Goal: Task Accomplishment & Management: Manage account settings

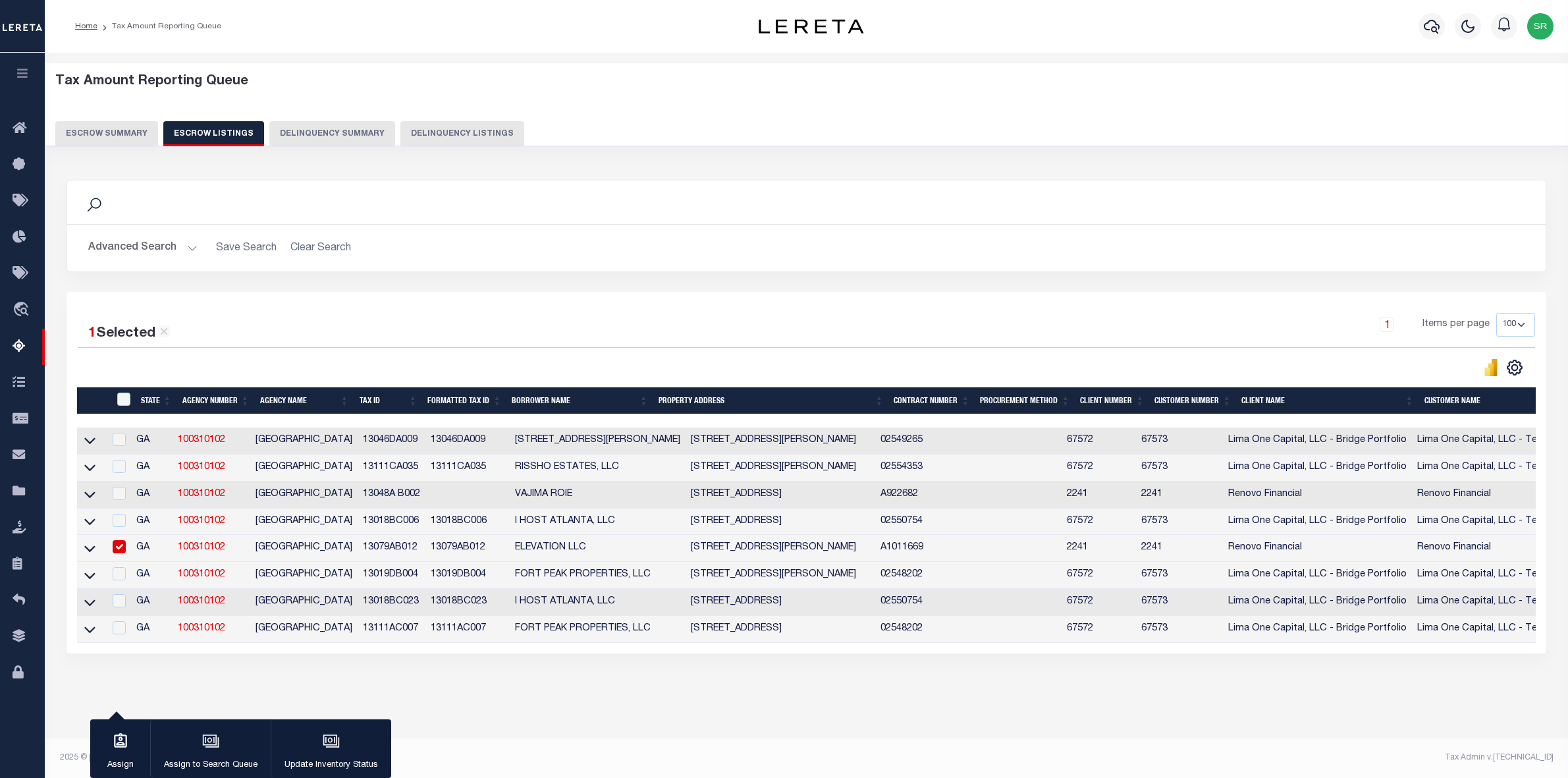
select select "100"
click at [500, 328] on div "1 Items per page 10 25 50 100 500" at bounding box center [991, 330] width 1088 height 35
click at [680, 716] on div "Tax Amount Reporting Queue Escrow Summary Escrow Listings In" at bounding box center [806, 399] width 1515 height 667
click at [91, 446] on icon at bounding box center [90, 440] width 12 height 14
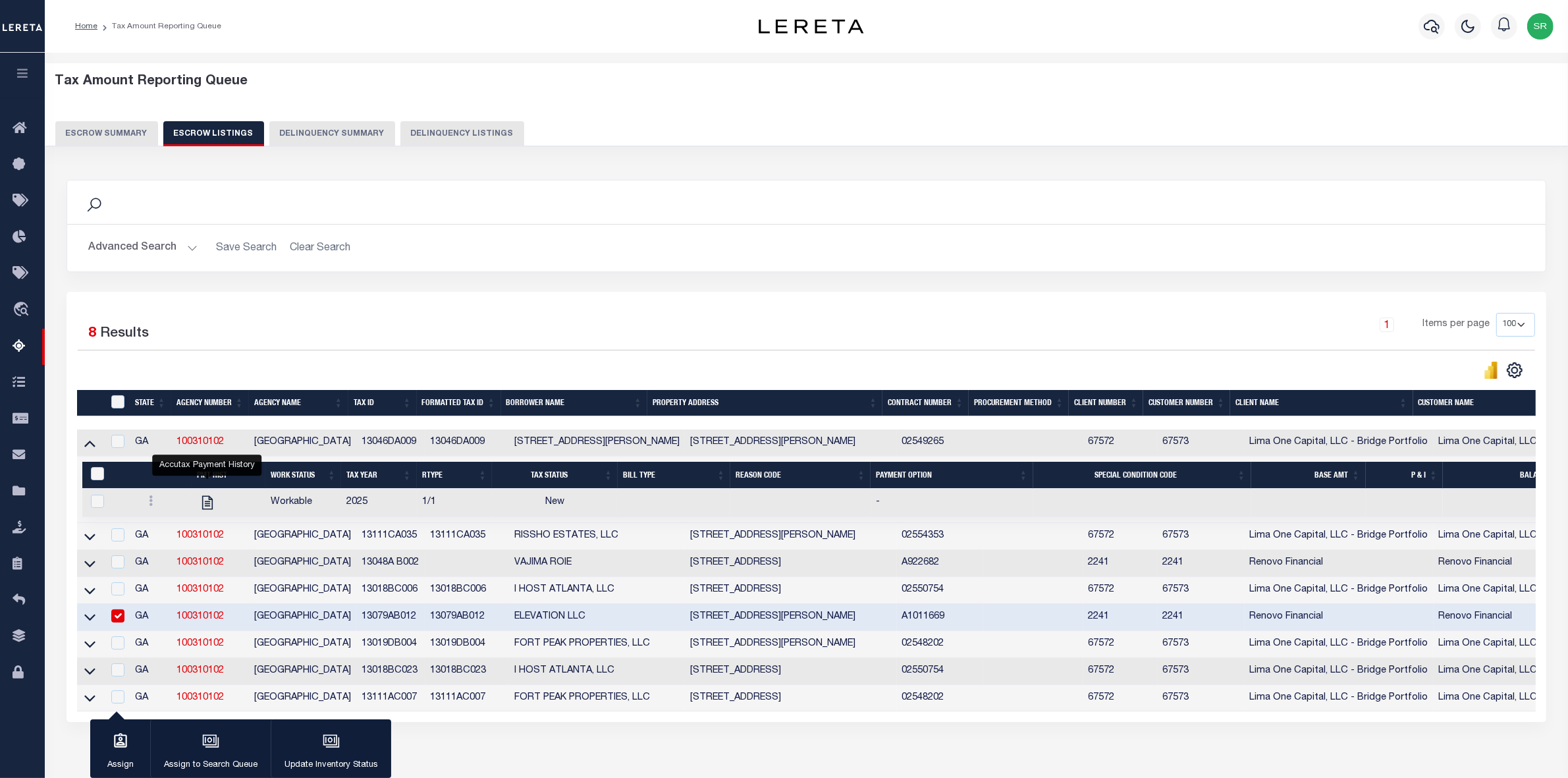
click at [459, 326] on div "1 Items per page 10 25 50 100 500" at bounding box center [991, 330] width 1088 height 35
click at [116, 622] on input "checkbox" at bounding box center [117, 615] width 13 height 13
checkbox input "false"
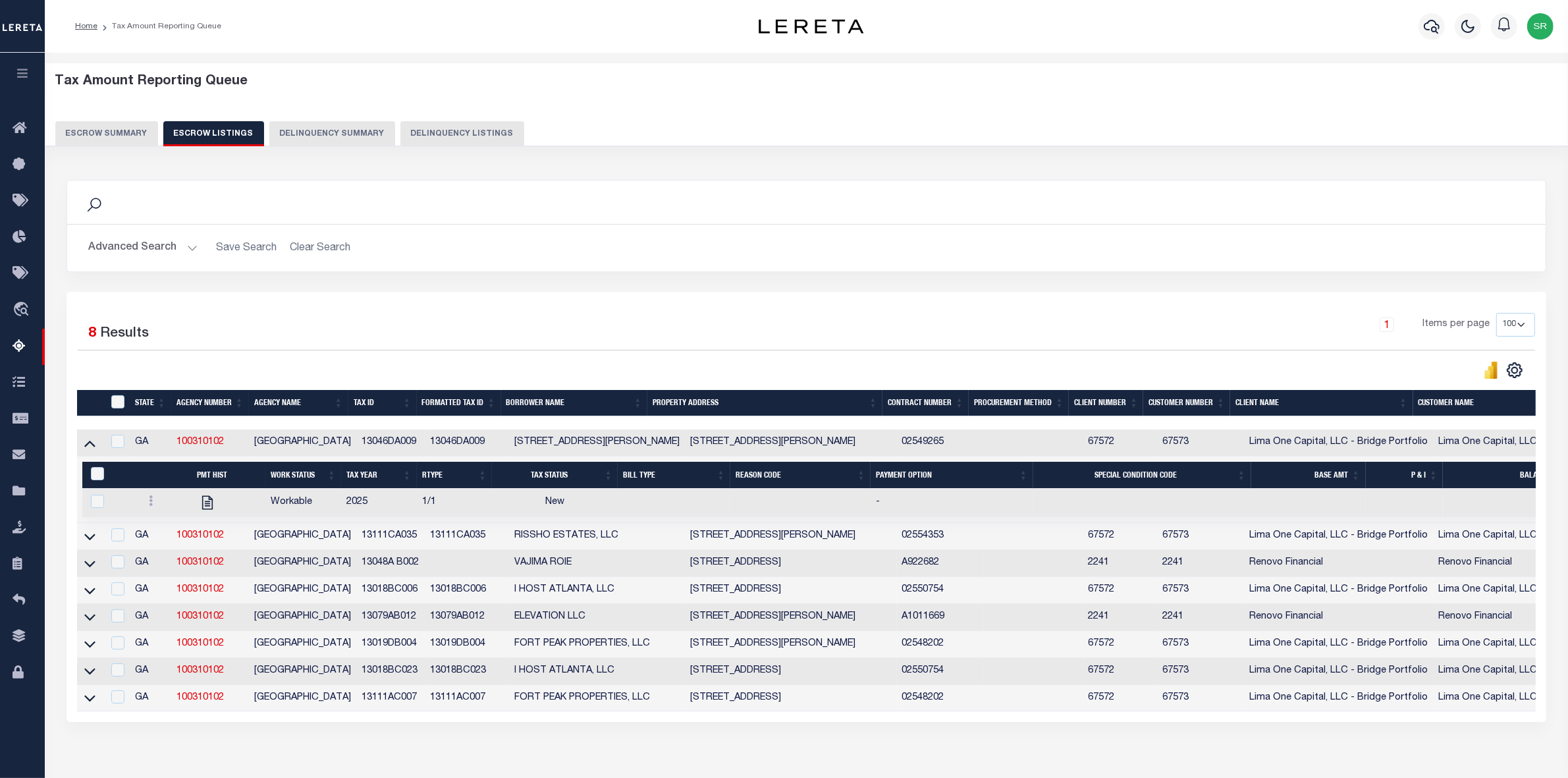
click at [344, 320] on div "1 Selected 8 Results" at bounding box center [252, 331] width 350 height 37
click at [260, 393] on th "Agency Name" at bounding box center [298, 404] width 99 height 27
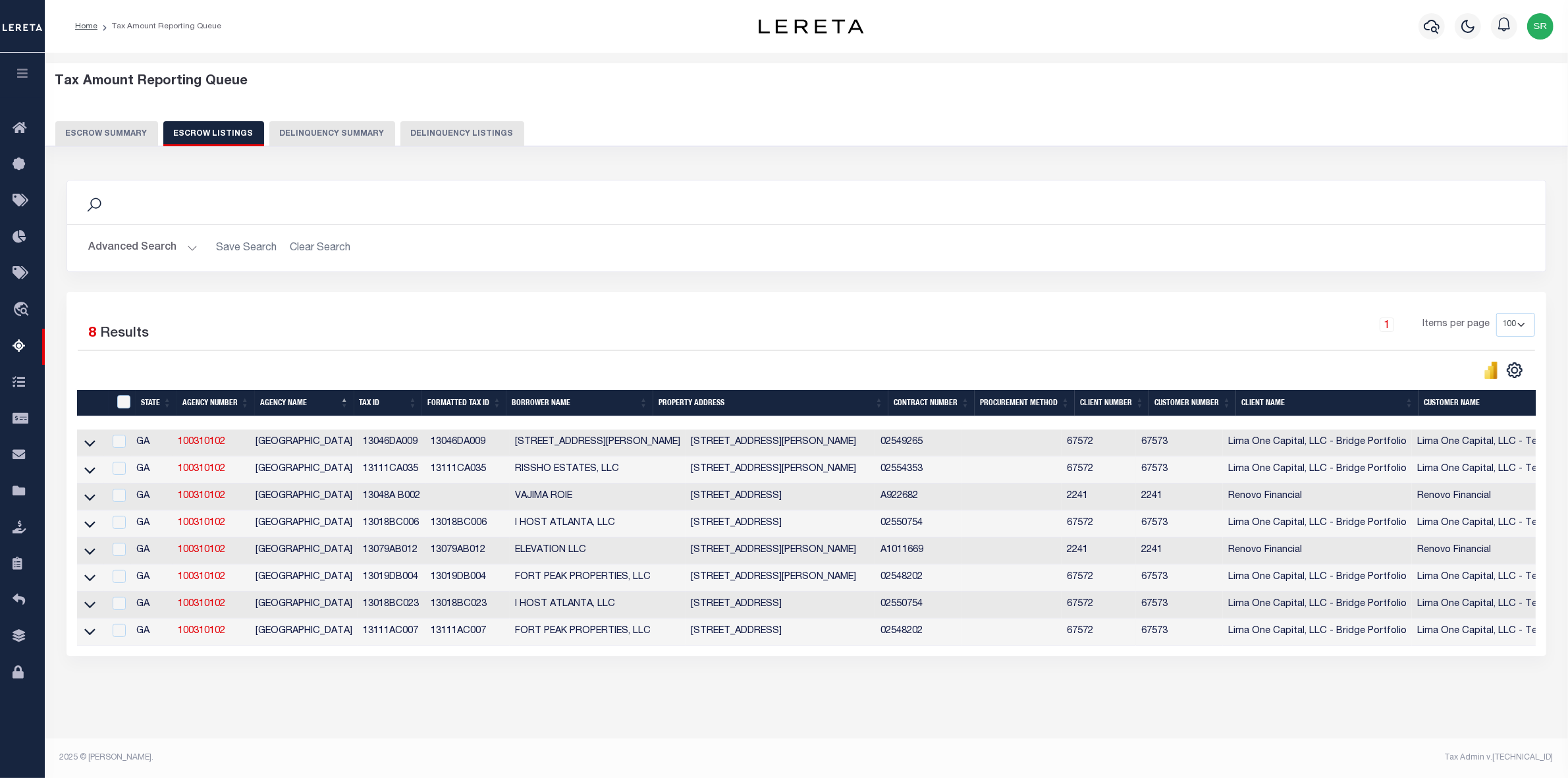
click at [122, 126] on button "Escrow Summary" at bounding box center [107, 133] width 103 height 25
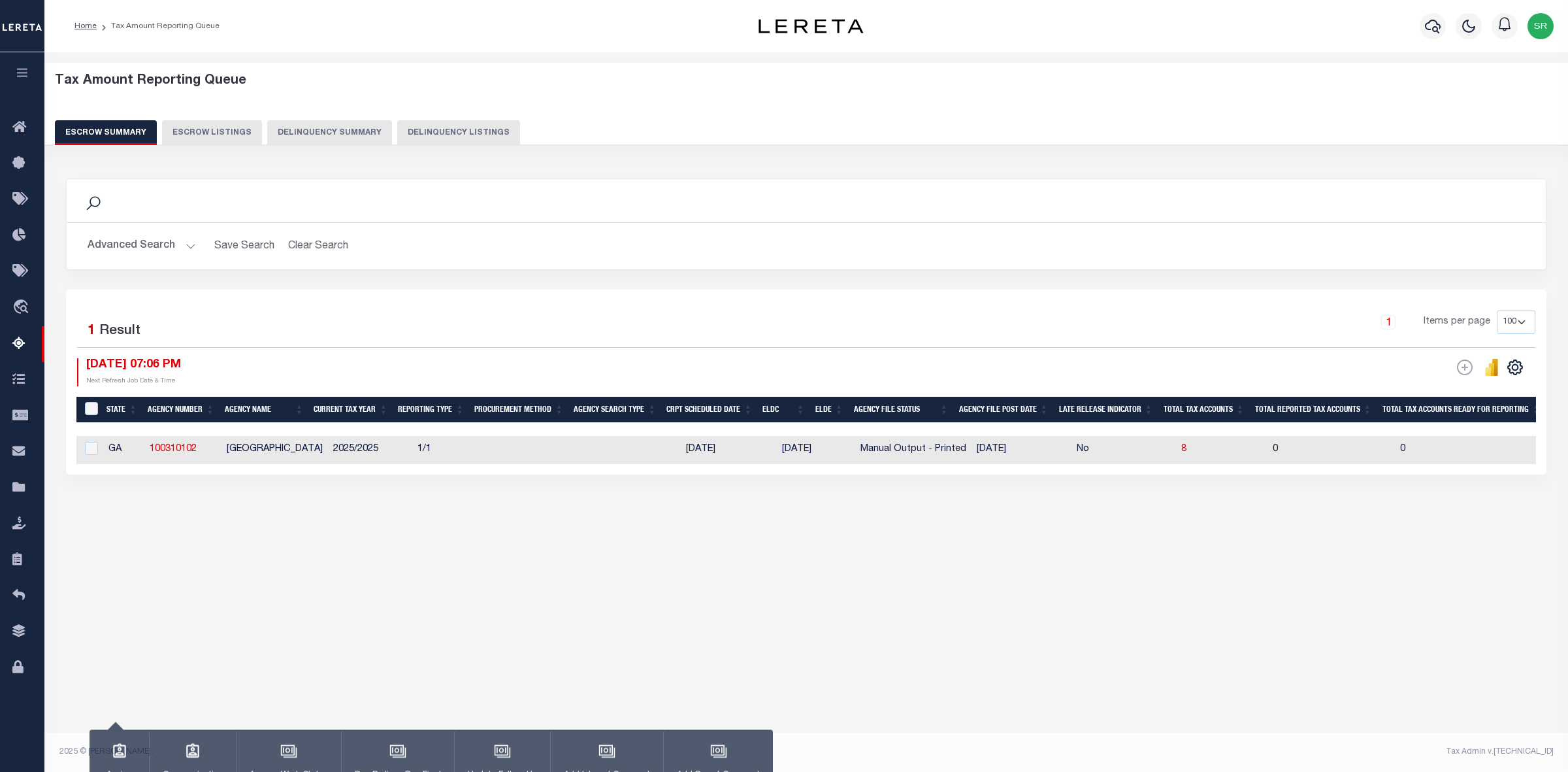
click at [629, 664] on div "Tax Amount Reporting Queue Escrow Summary Escrow Listings In" at bounding box center [806, 400] width 1524 height 695
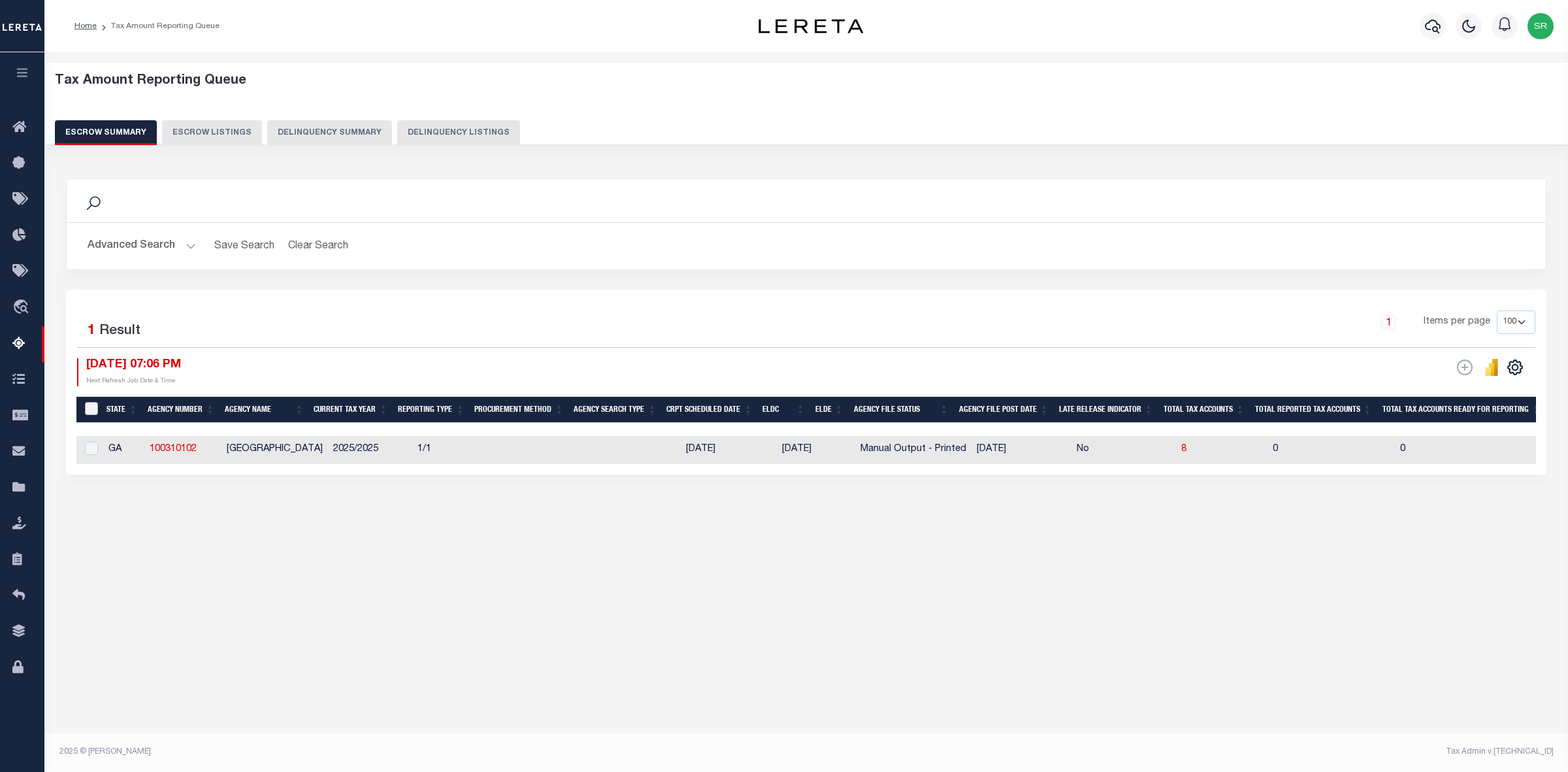
click at [90, 407] on input "&nbsp;" at bounding box center [91, 408] width 13 height 13
checkbox input "true"
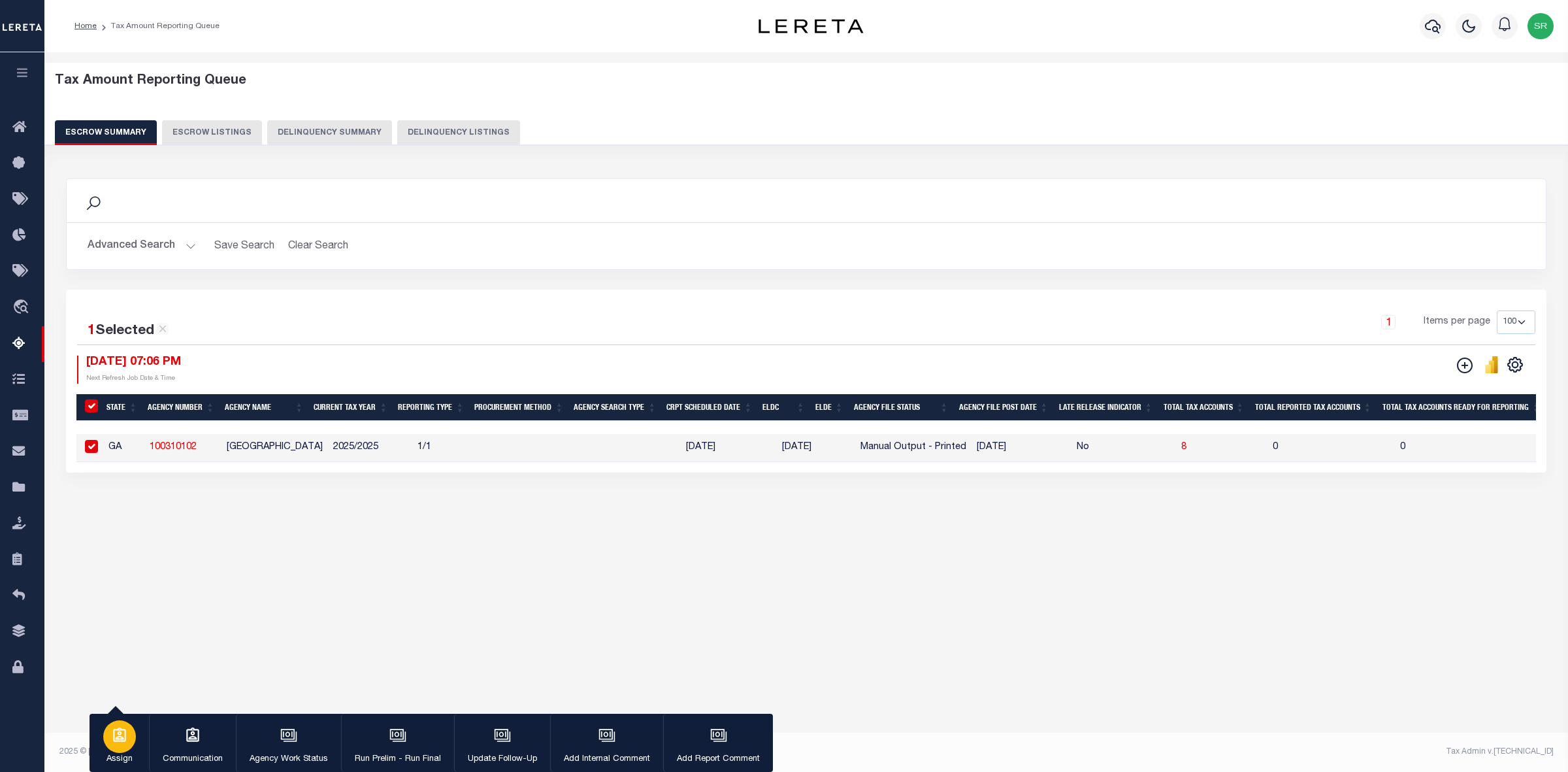
click at [119, 744] on icon "button" at bounding box center [119, 735] width 17 height 17
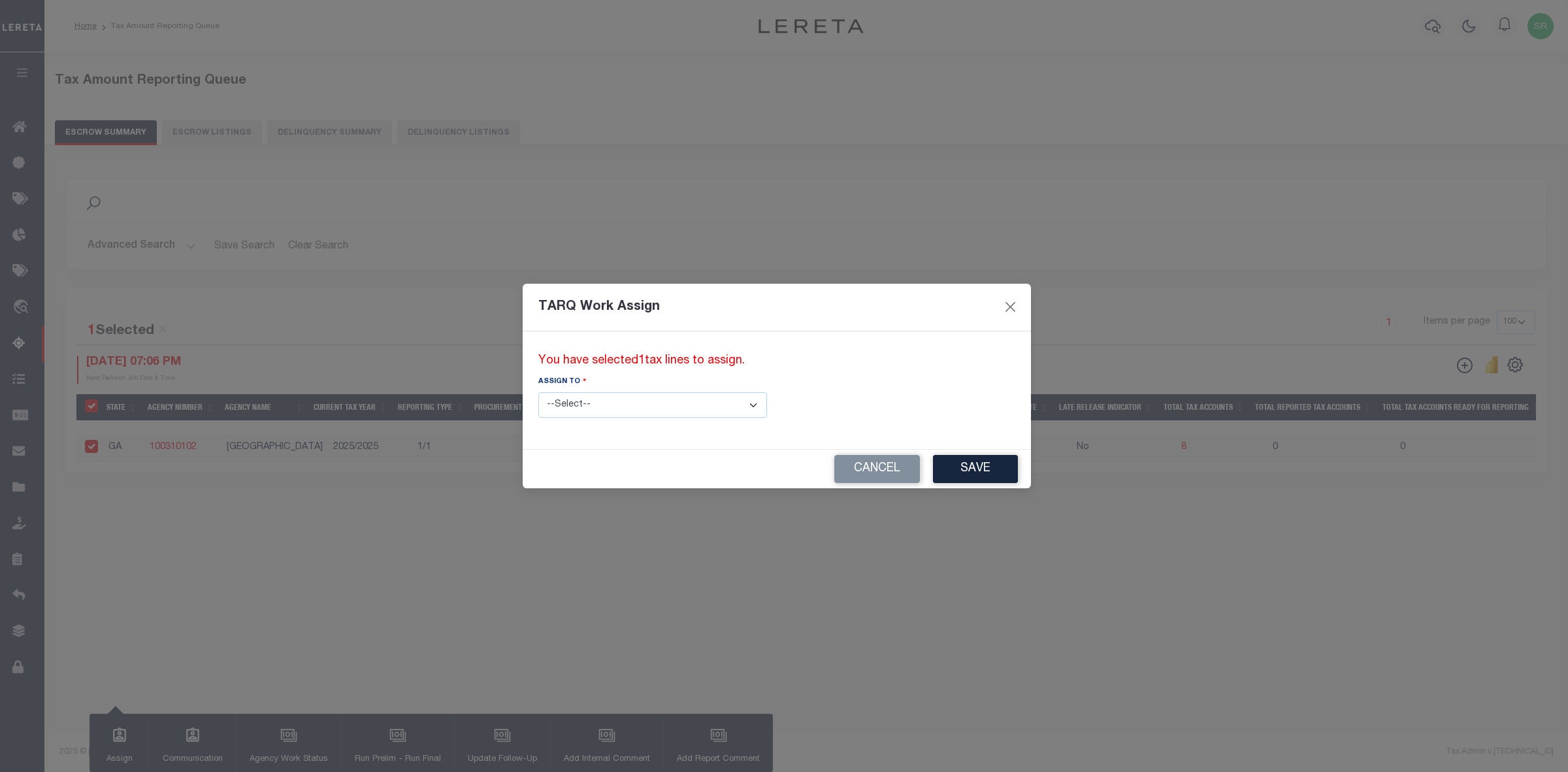
click at [625, 405] on select "--Select-- --Unassigned-- --Unassigned-- [PERSON_NAME] [PERSON_NAME] [PERSON_NA…" at bounding box center [653, 405] width 229 height 26
select select "[PERSON_NAME]"
click at [539, 392] on select "--Select-- --Unassigned-- --Unassigned-- [PERSON_NAME] [PERSON_NAME] [PERSON_NA…" at bounding box center [653, 405] width 229 height 26
click at [933, 463] on button "Save" at bounding box center [975, 469] width 85 height 28
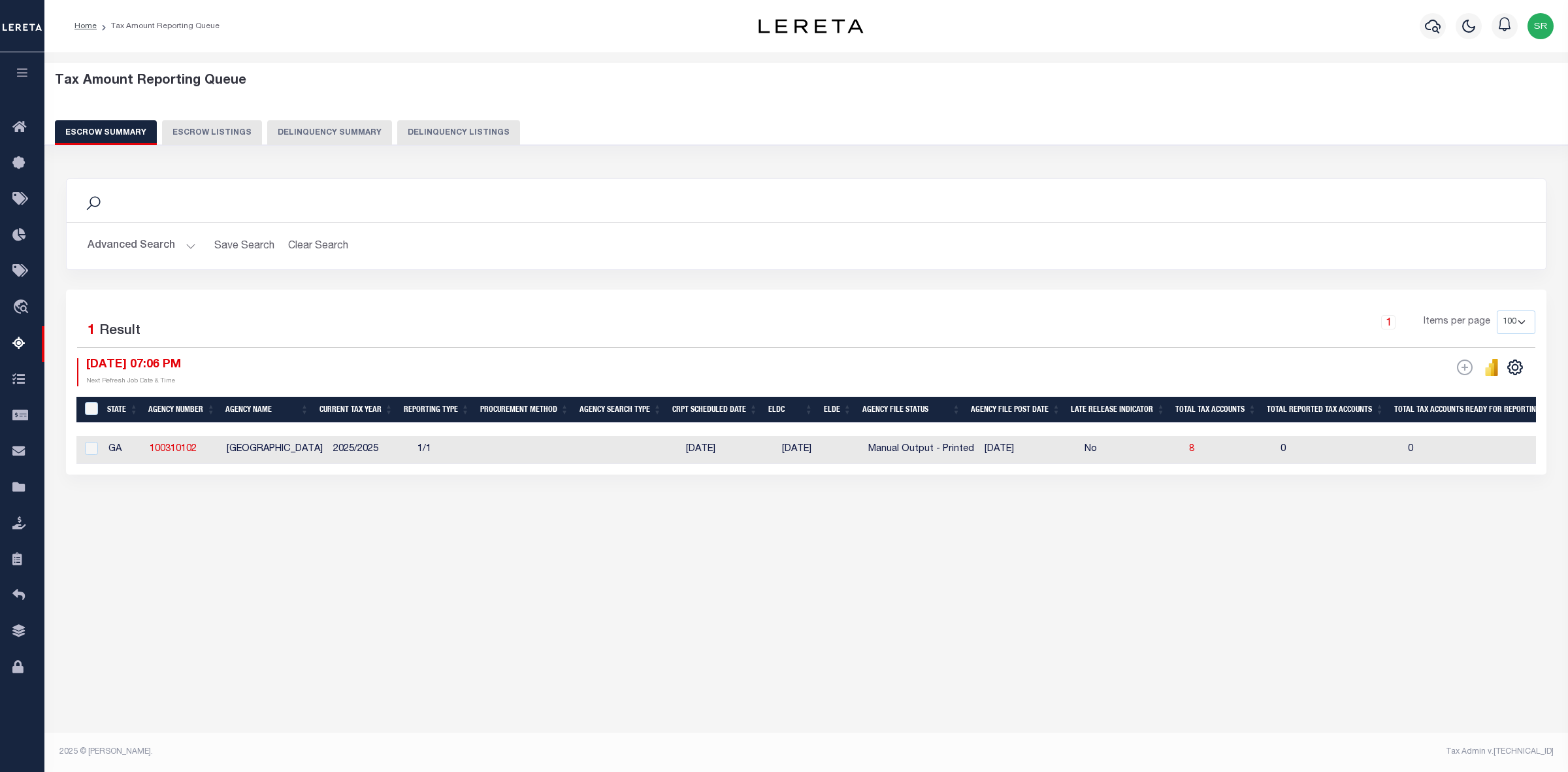
click at [344, 583] on div "Tax Amount Reporting Queue Escrow Summary Escrow Listings" at bounding box center [806, 323] width 1524 height 540
click at [191, 247] on button "Advanced Search" at bounding box center [142, 246] width 109 height 26
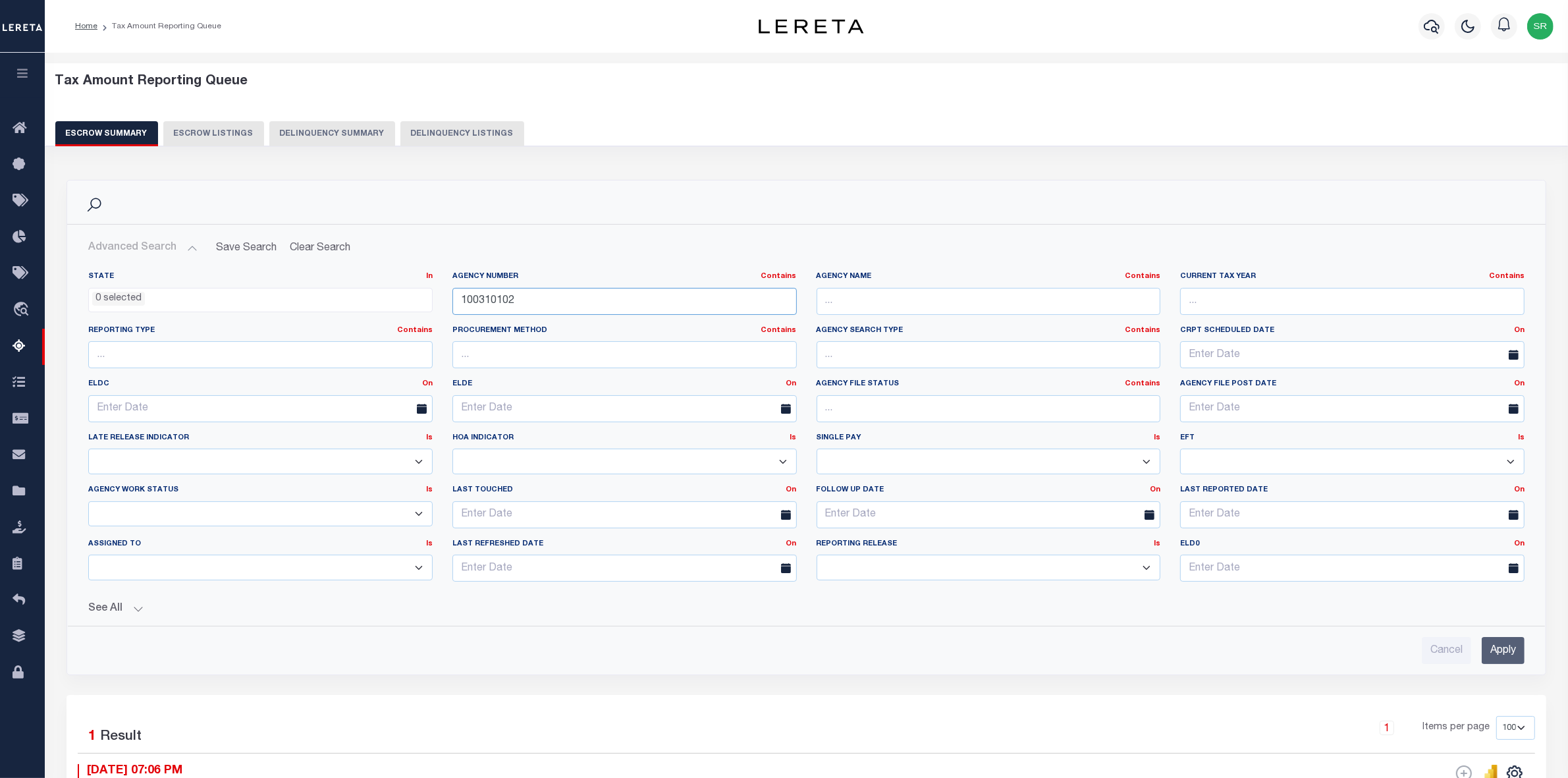
drag, startPoint x: 544, startPoint y: 299, endPoint x: 385, endPoint y: 307, distance: 159.2
click at [385, 307] on div "State In In AK AL AR AZ CA CO CT DC DE FL GA GU HI IA ID IL IN KS [GEOGRAPHIC_D…" at bounding box center [806, 432] width 1456 height 321
paste input "421440000"
type input "421440000"
click at [1499, 653] on input "Apply" at bounding box center [1502, 651] width 43 height 27
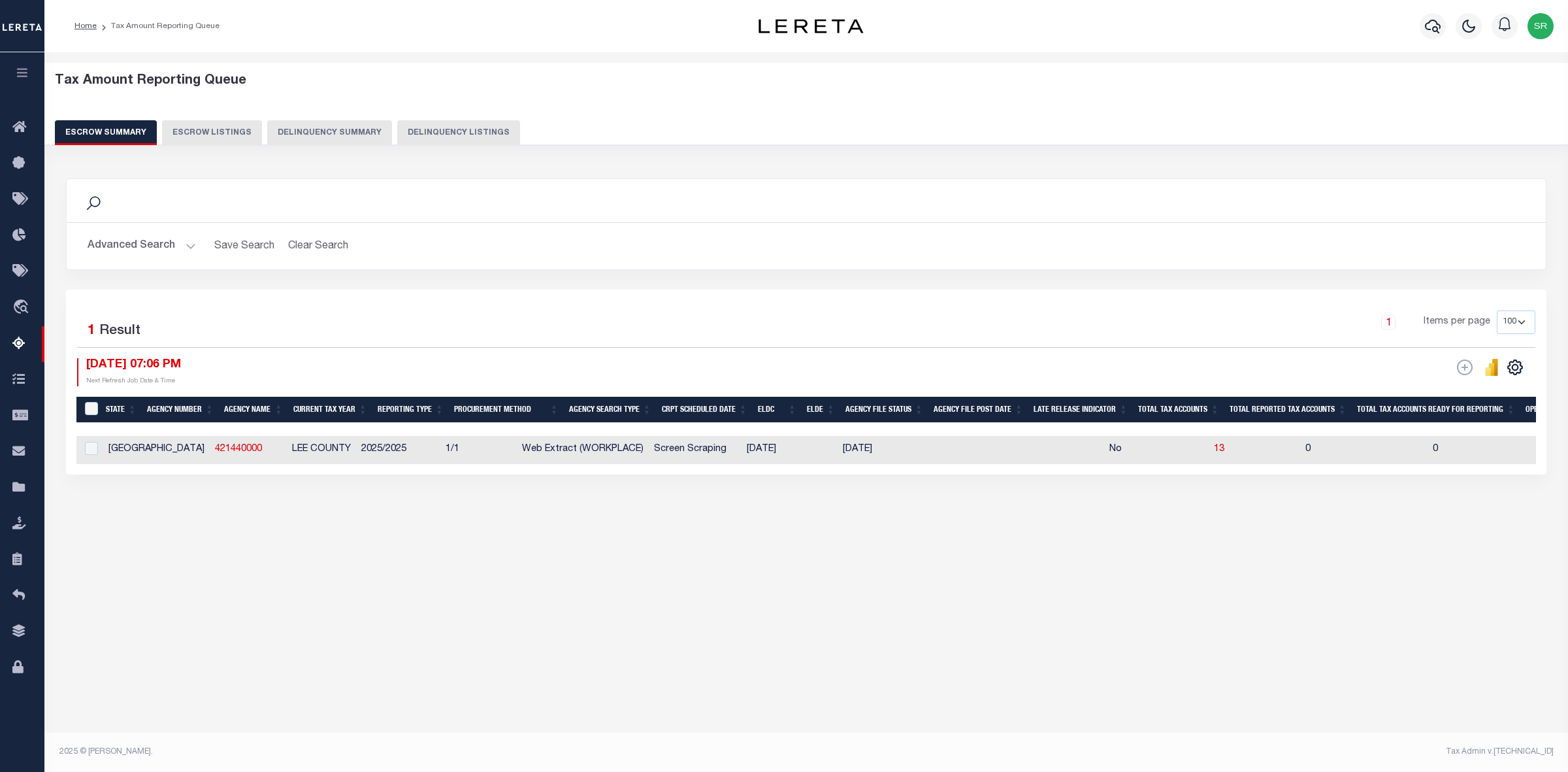
drag, startPoint x: 453, startPoint y: 505, endPoint x: 486, endPoint y: 492, distance: 35.5
click at [453, 505] on div "Search Advanced Search Save Search Clear Search EscrowSummaryGridWrapper_dynami…" at bounding box center [806, 339] width 1498 height 349
click at [459, 613] on div "Tax Amount Reporting Queue Escrow Summary Escrow Listings In" at bounding box center [806, 400] width 1524 height 695
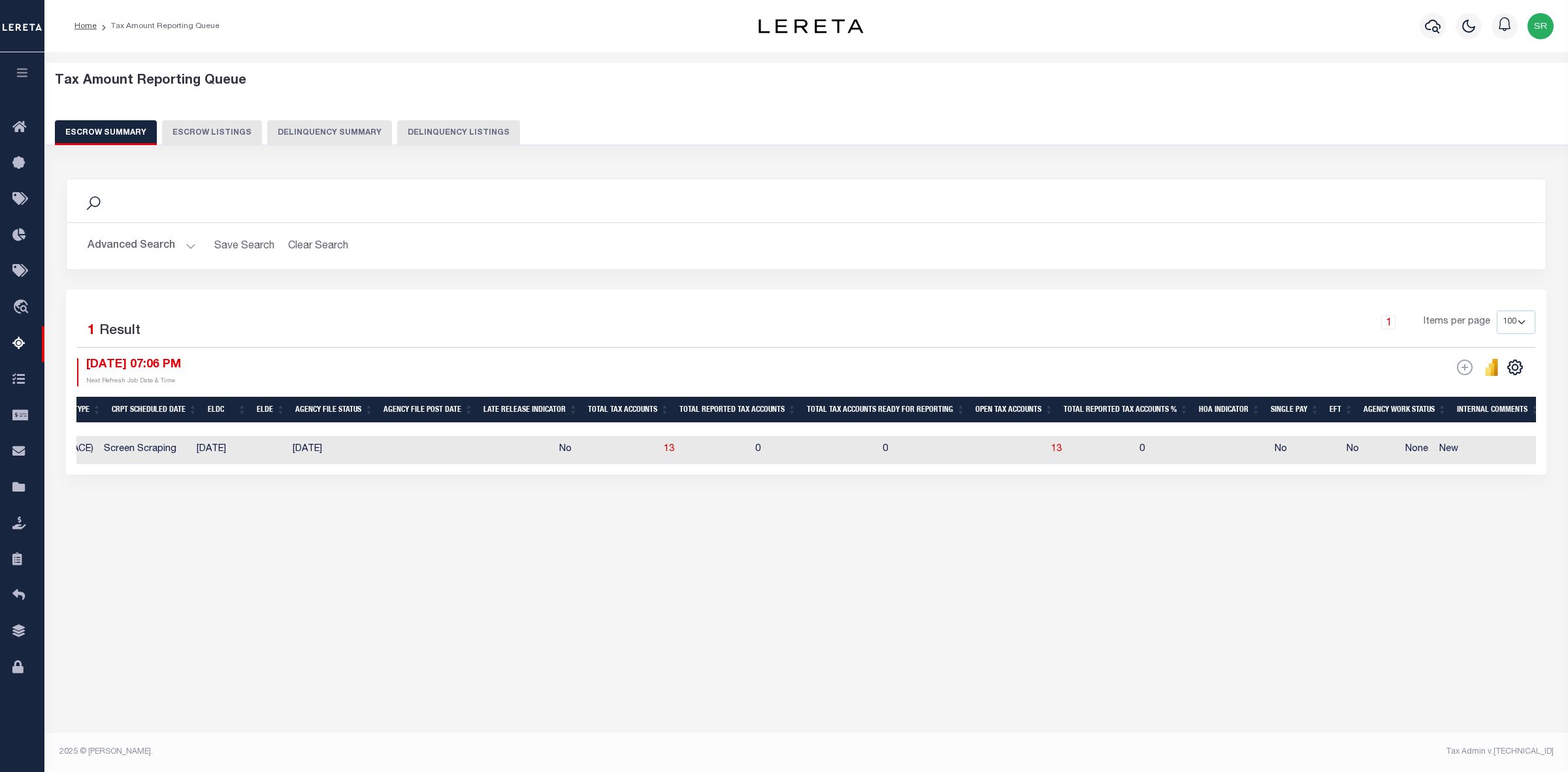
scroll to position [0, 533]
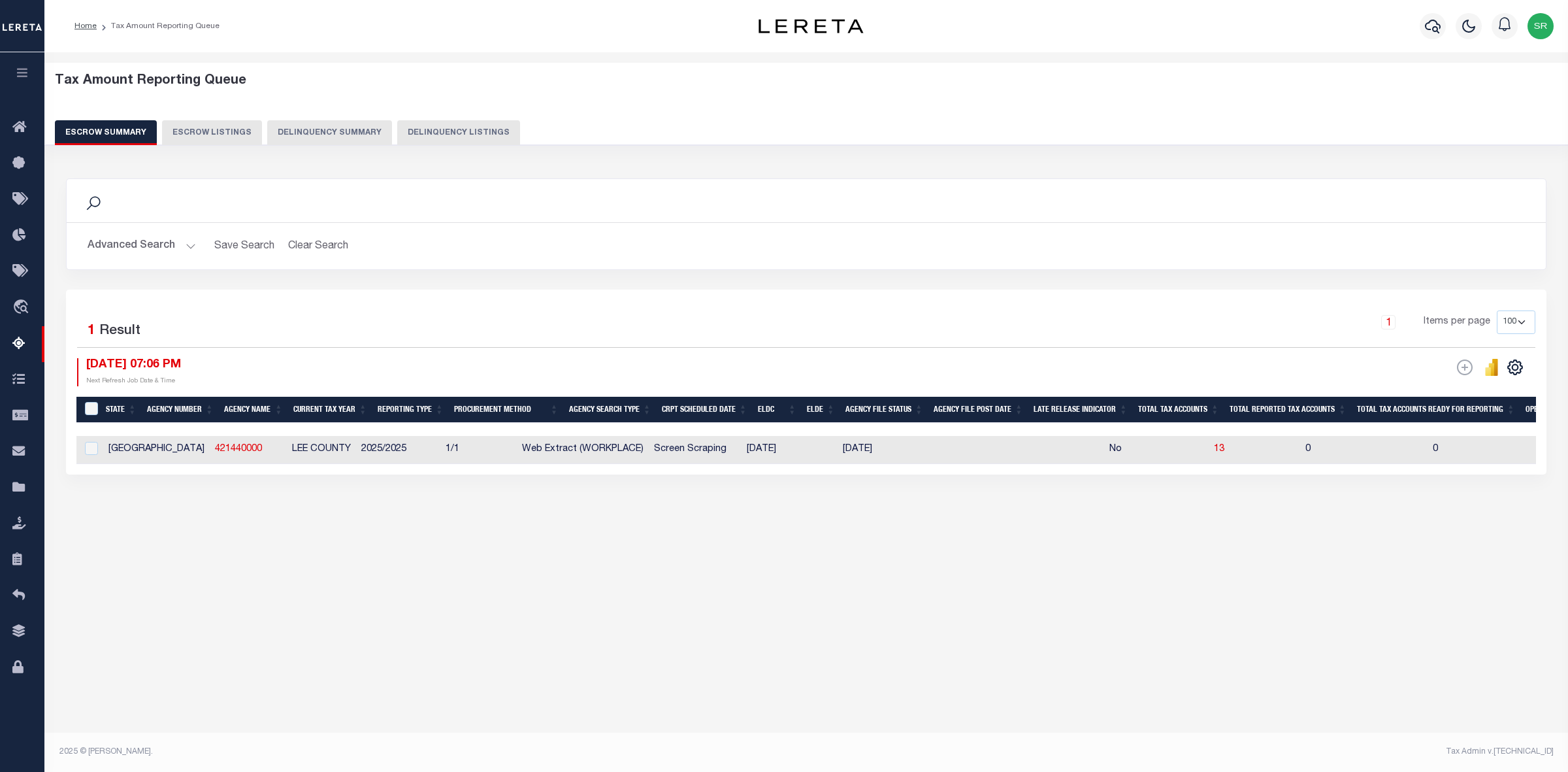
click at [800, 572] on div "Tax Amount Reporting Queue Escrow Summary Escrow Listings" at bounding box center [806, 323] width 1524 height 540
click at [484, 564] on div "Tax Amount Reporting Queue Escrow Summary Escrow Listings" at bounding box center [806, 323] width 1524 height 540
click at [1132, 586] on div "Tax Amount Reporting Queue Escrow Summary Escrow Listings" at bounding box center [806, 323] width 1524 height 540
click at [854, 501] on div "Search Advanced Search Save Search Clear Search EscrowSummaryGridWrapper_dynami…" at bounding box center [806, 339] width 1498 height 349
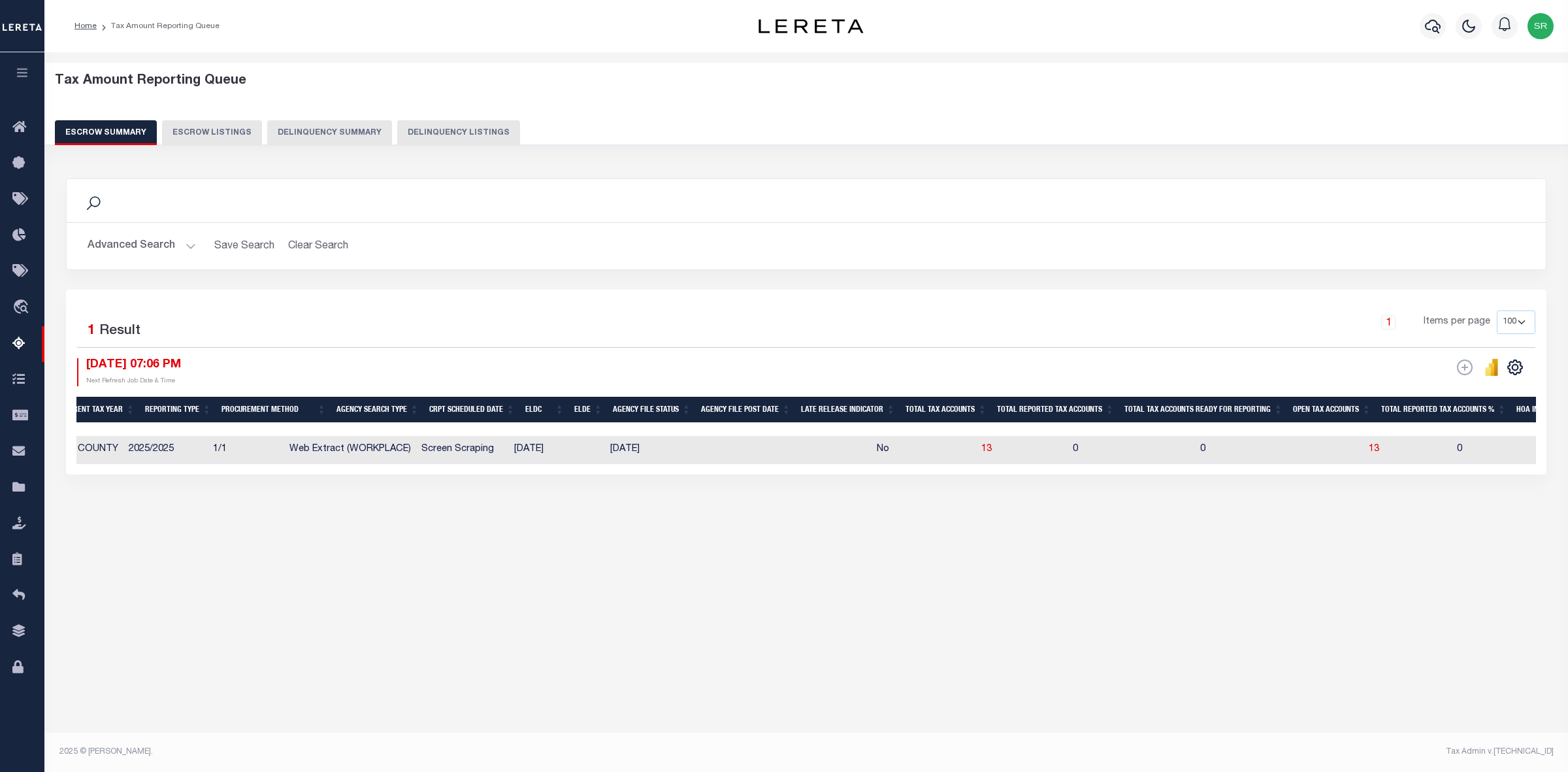
scroll to position [0, 246]
click at [1426, 606] on div "Tax Amount Reporting Queue Escrow Summary Escrow Listings In" at bounding box center [806, 400] width 1524 height 695
click at [601, 651] on div "Tax Amount Reporting Queue Escrow Summary Escrow Listings In" at bounding box center [806, 400] width 1524 height 695
click at [606, 623] on div "Tax Amount Reporting Queue Escrow Summary Escrow Listings In" at bounding box center [806, 400] width 1524 height 695
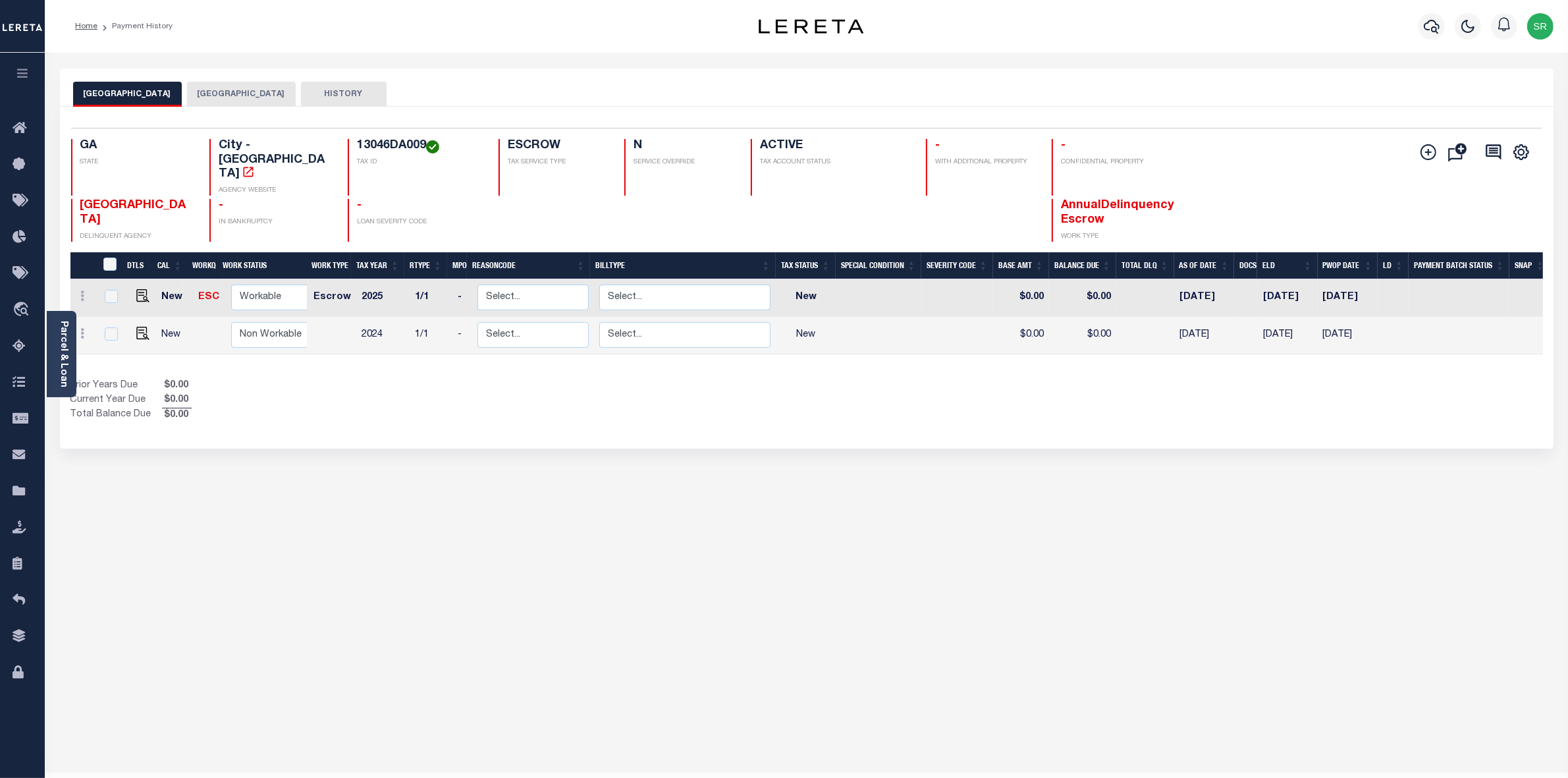
click at [830, 580] on div "[GEOGRAPHIC_DATA] CLAYTON COUNTY HISTORY Selected 2" at bounding box center [807, 440] width 1513 height 743
